Goal: Transaction & Acquisition: Purchase product/service

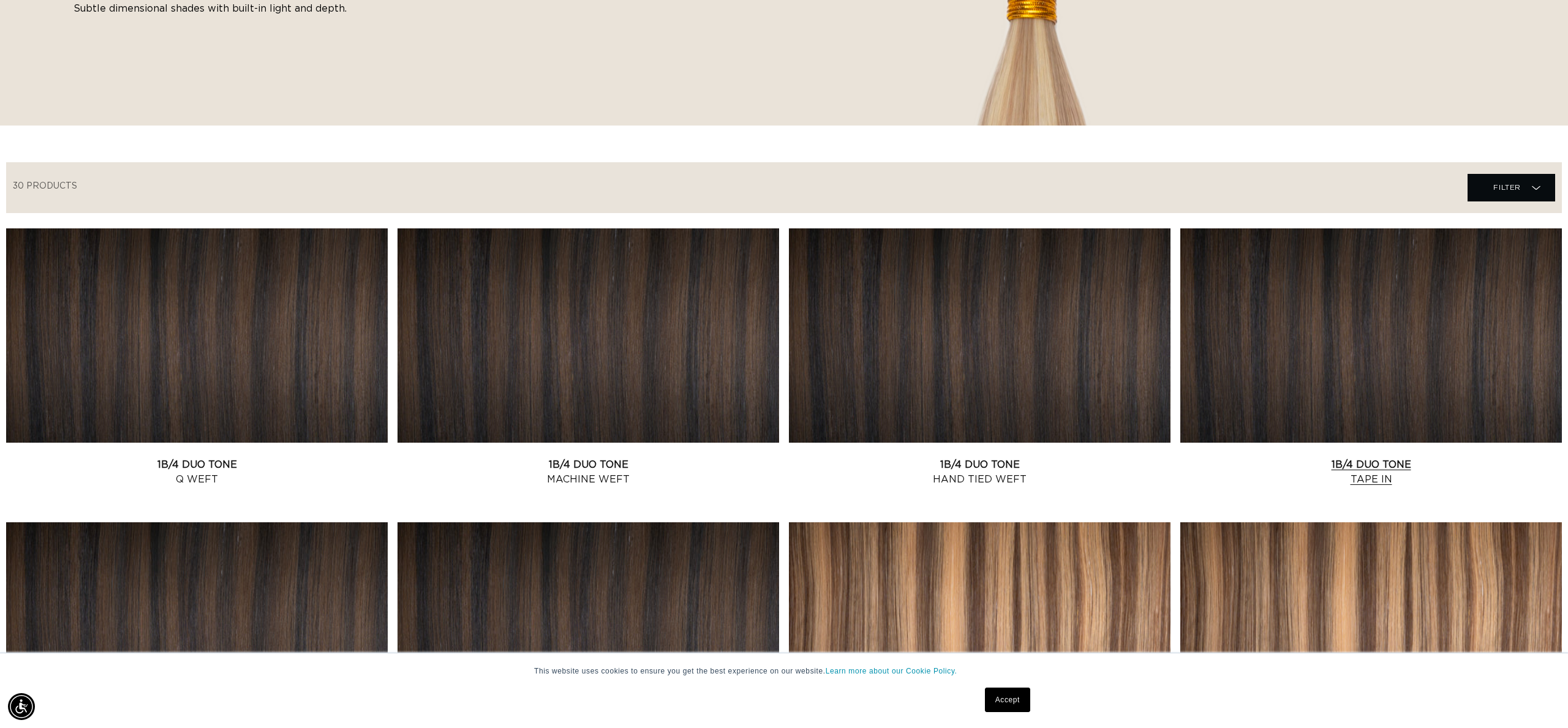
scroll to position [0, 2178]
click at [1411, 457] on link "1B/4 Duo Tone Tape In" at bounding box center [1370, 471] width 381 height 29
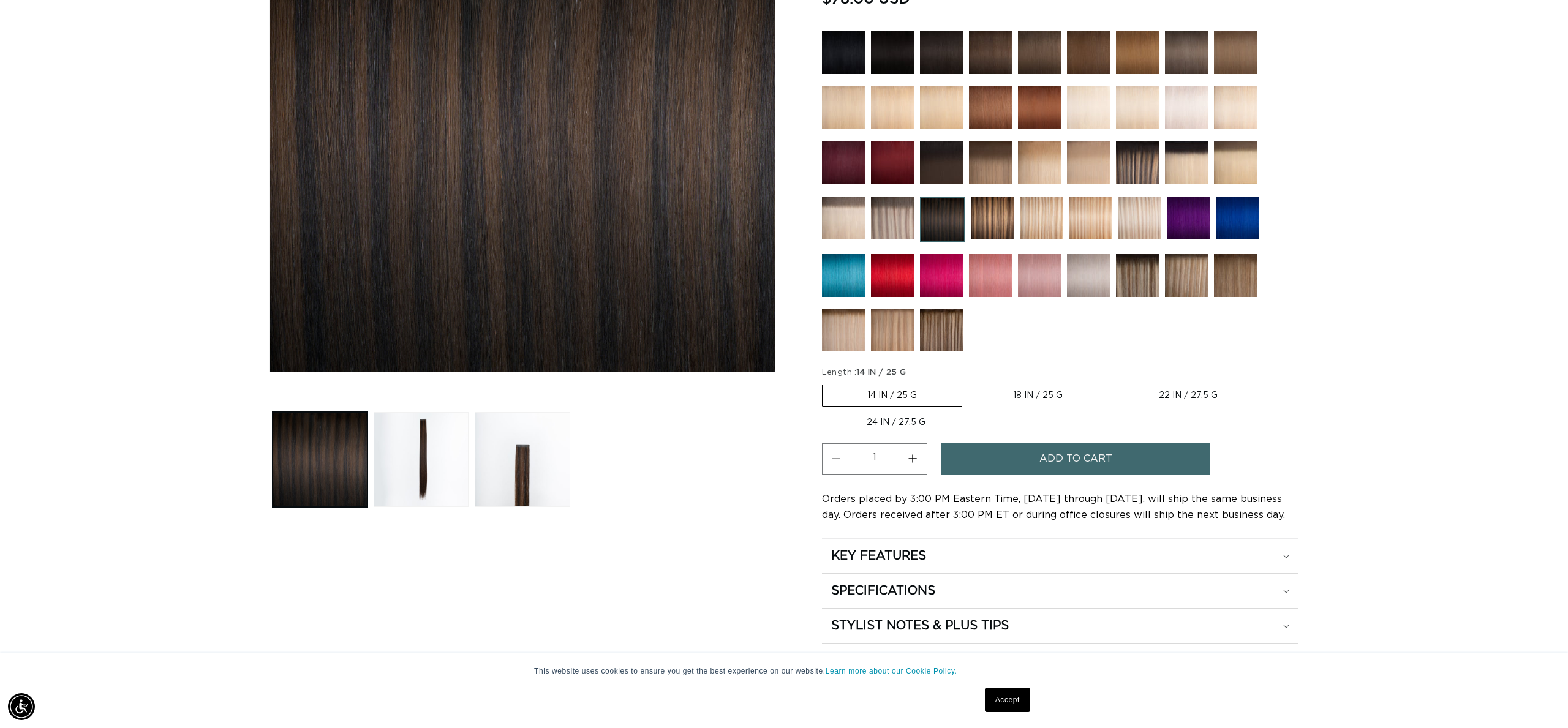
scroll to position [0, 2178]
click at [1010, 390] on label "18 IN / 25 G Variant sold out or unavailable" at bounding box center [1037, 395] width 139 height 21
click at [969, 382] on input "18 IN / 25 G Variant sold out or unavailable" at bounding box center [968, 382] width 1 height 1
radio input "true"
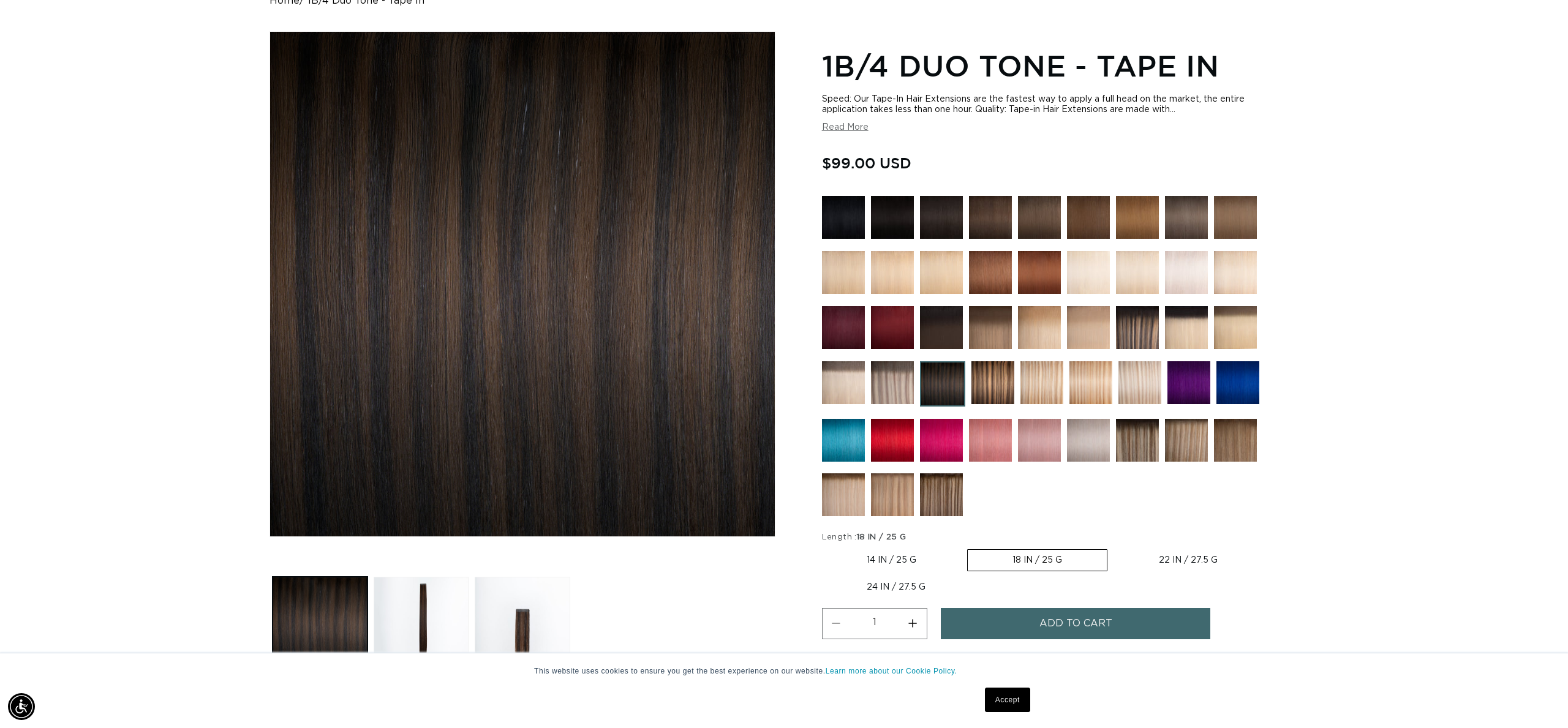
click at [912, 625] on button "Increase quantity for 1B/4 Duo Tone - Tape In" at bounding box center [913, 623] width 28 height 31
click at [911, 625] on button "Increase quantity for 1B/4 Duo Tone - Tape In" at bounding box center [913, 623] width 28 height 31
type input "3"
click at [1025, 625] on button "Add to cart" at bounding box center [1075, 623] width 269 height 31
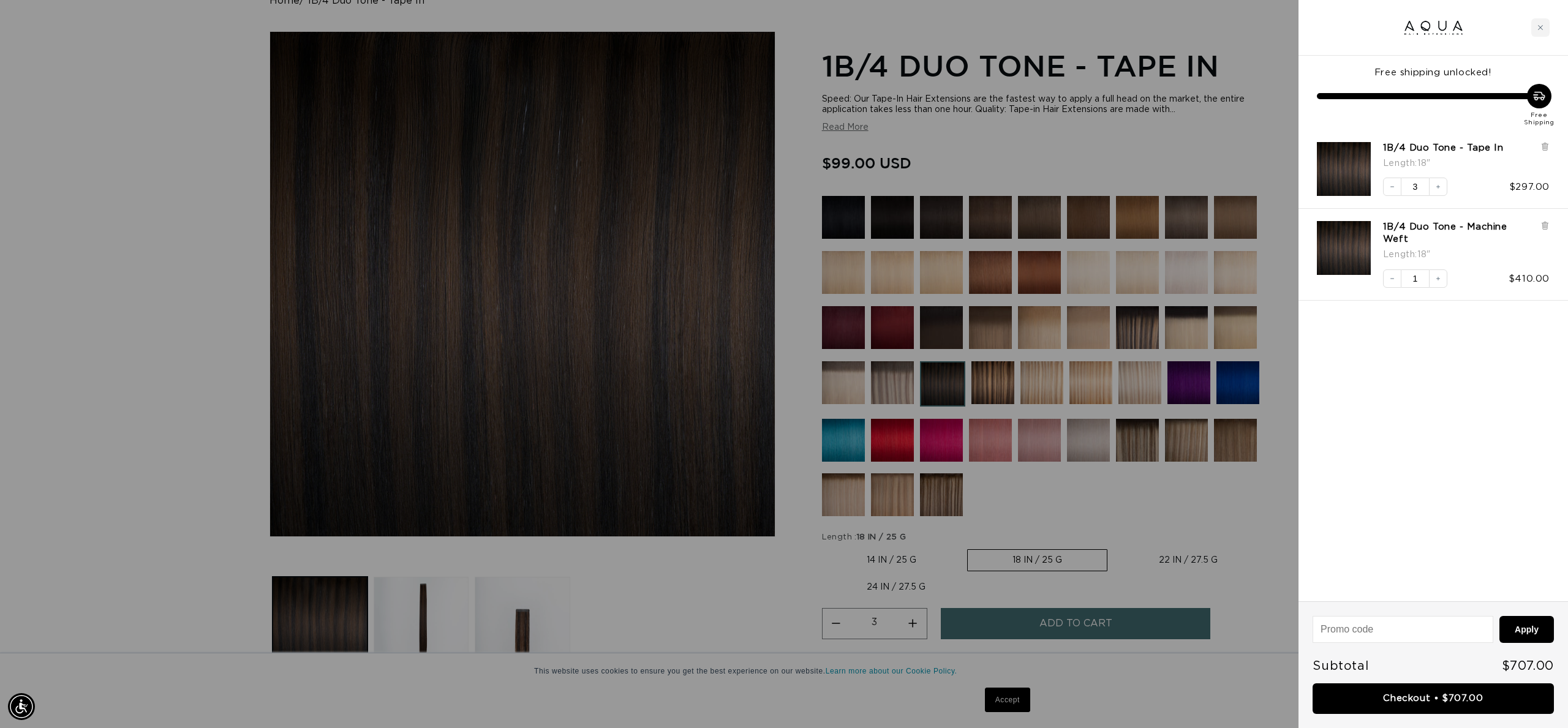
scroll to position [0, 0]
click at [1547, 222] on icon at bounding box center [1544, 225] width 9 height 9
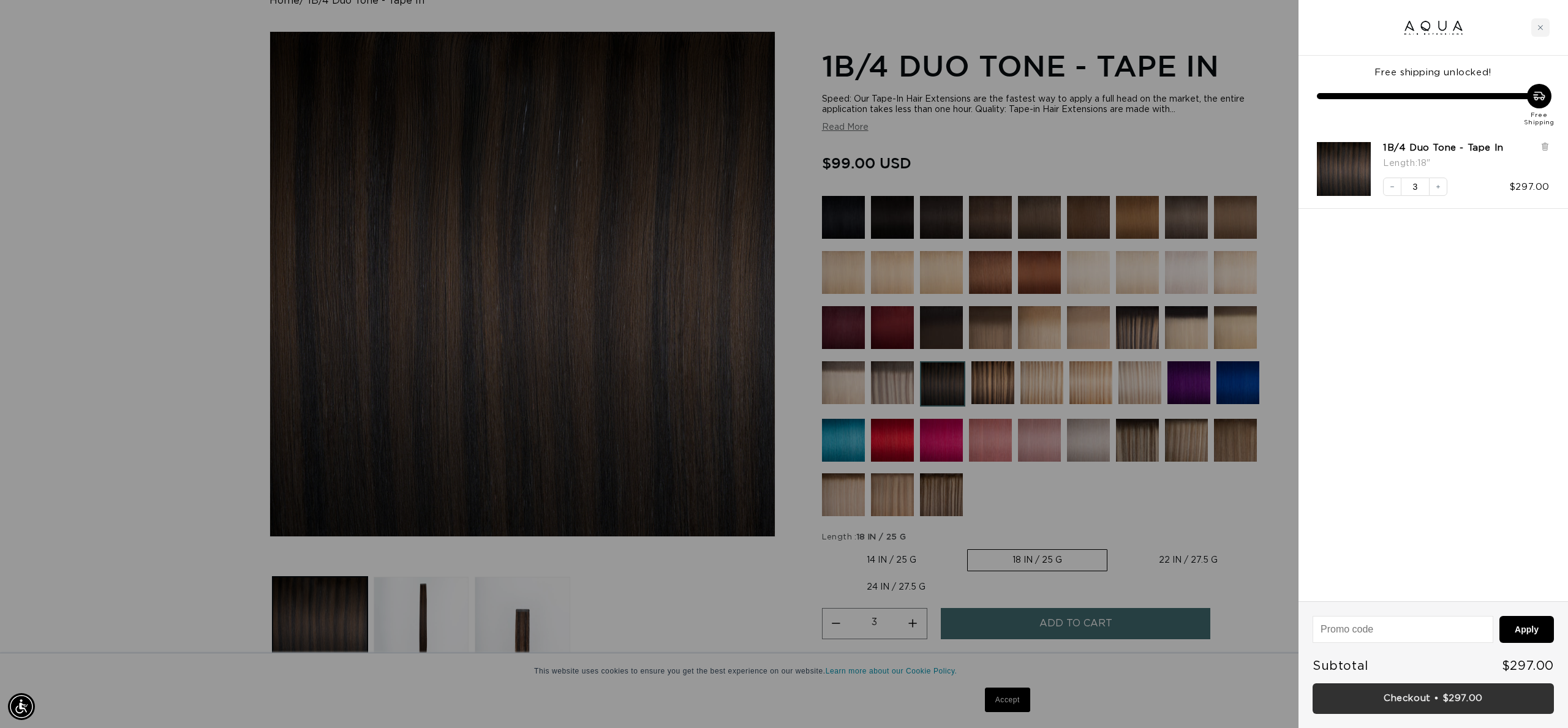
click at [1450, 695] on link "Checkout • $297.00" at bounding box center [1433, 699] width 242 height 31
